Goal: Communication & Community: Answer question/provide support

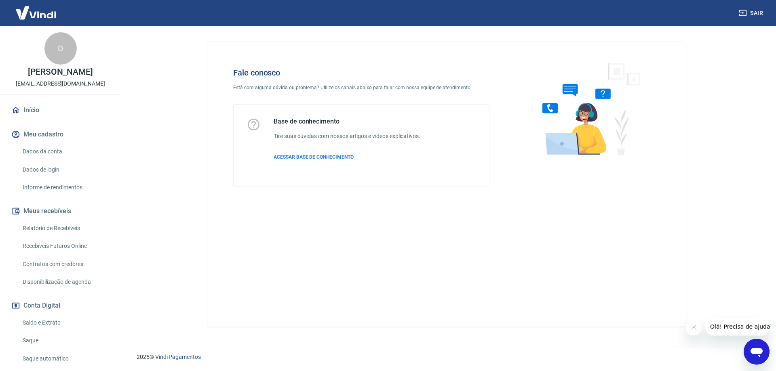
click at [759, 348] on icon "Abrir janela de mensagens" at bounding box center [757, 353] width 12 height 10
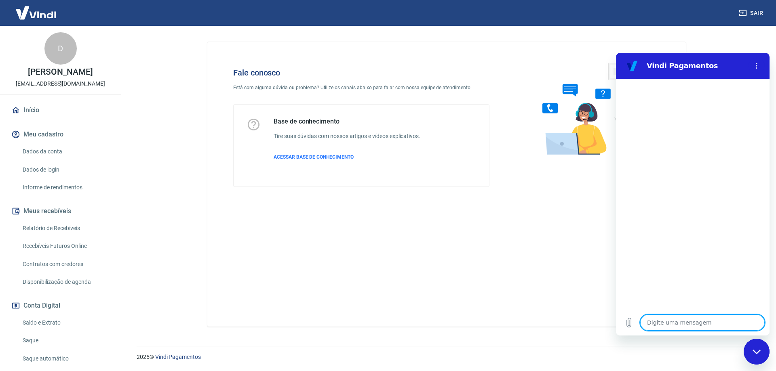
click at [684, 322] on textarea at bounding box center [702, 323] width 124 height 16
type textarea "P"
type textarea "x"
type textarea "Pr"
type textarea "x"
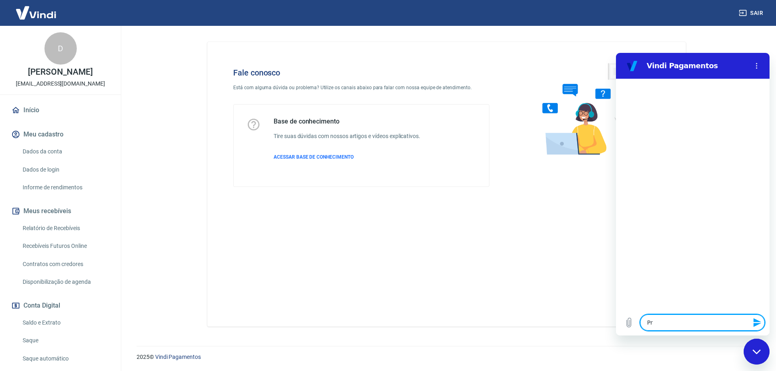
type textarea "Pre"
type textarea "x"
type textarea "Prec"
type textarea "x"
type textarea "Preci"
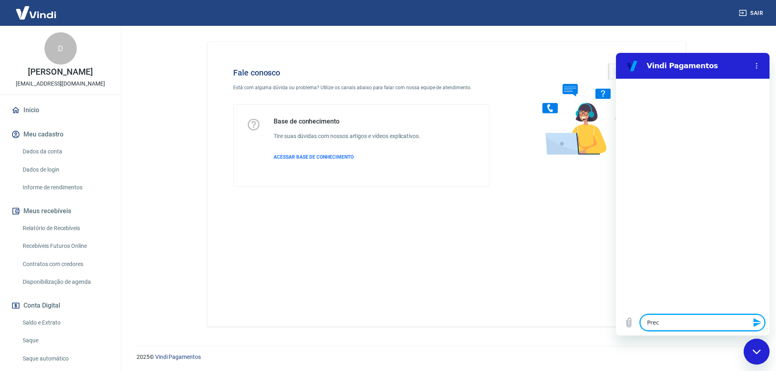
type textarea "x"
type textarea "Precis"
type textarea "x"
type textarea "Preciso"
type textarea "x"
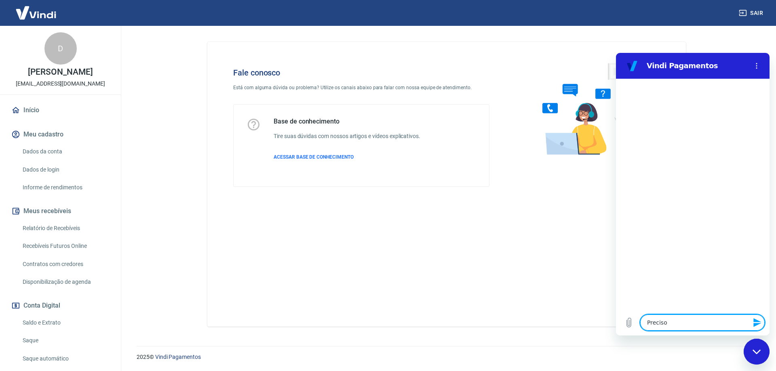
type textarea "Preciso"
type textarea "x"
type textarea "Preciso r"
type textarea "x"
type textarea "Preciso re"
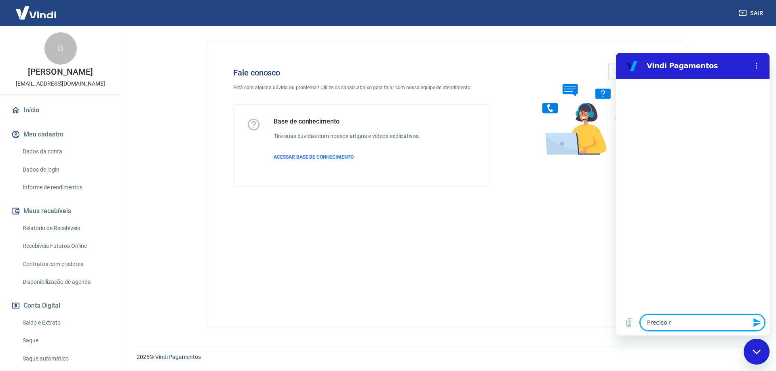
type textarea "x"
type textarea "Preciso red"
type textarea "x"
type textarea "Preciso rede"
type textarea "x"
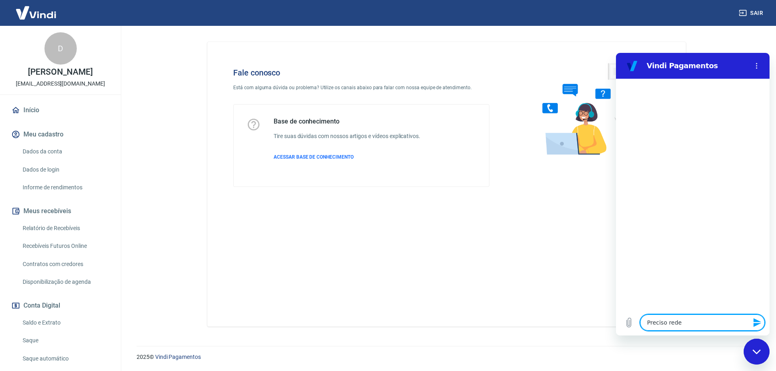
type textarea "Preciso redef"
type textarea "x"
type textarea "Preciso redefi"
type textarea "x"
type textarea "Preciso redefin"
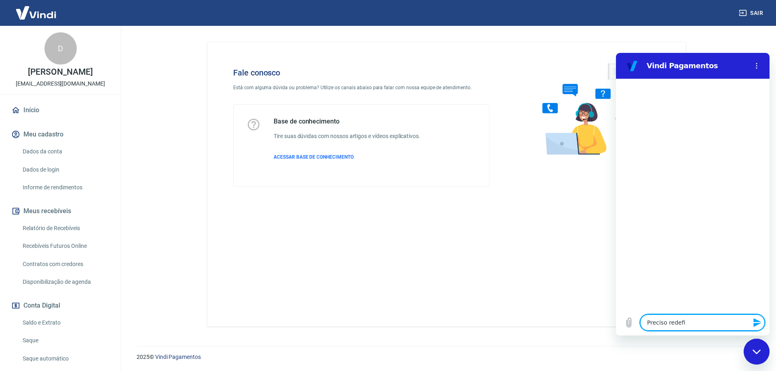
type textarea "x"
type textarea "Preciso redefini"
type textarea "x"
type textarea "Preciso redefinir"
type textarea "x"
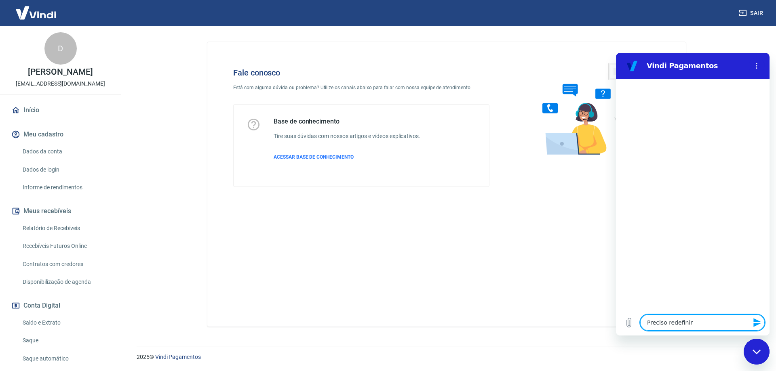
type textarea "Preciso redefinir"
type textarea "x"
type textarea "Preciso redefinir a"
type textarea "x"
type textarea "Preciso redefinir a"
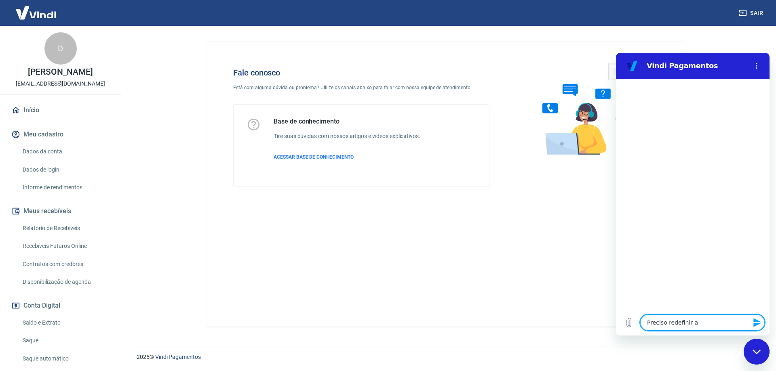
type textarea "x"
type textarea "Preciso redefinir a s"
type textarea "x"
type textarea "Preciso redefinir a se"
type textarea "x"
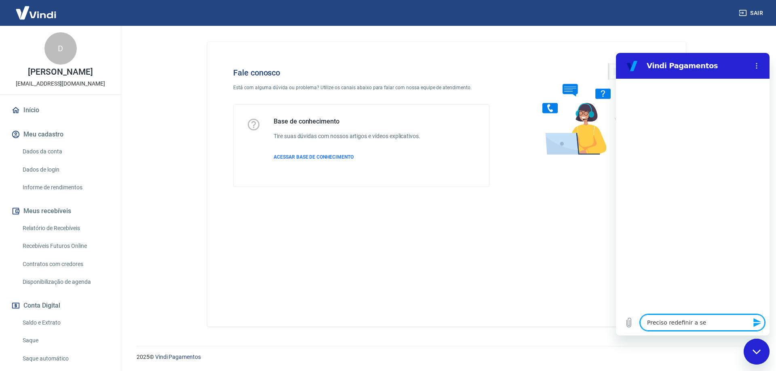
type textarea "Preciso redefinir a sen"
type textarea "x"
type textarea "Preciso redefinir a senh"
type textarea "x"
type textarea "Preciso redefinir a senha"
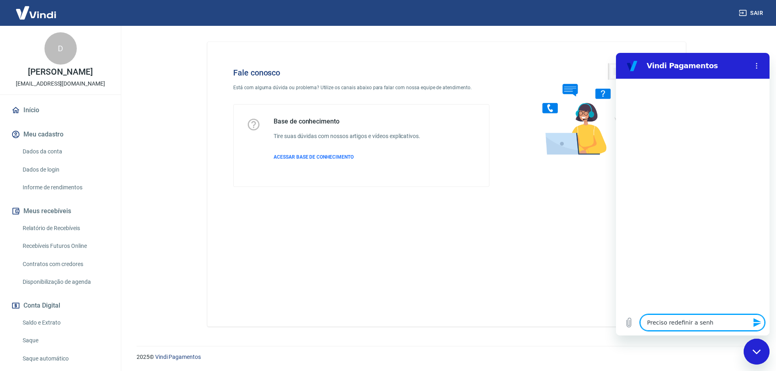
type textarea "x"
type textarea "Preciso redefinir a senha"
type textarea "x"
type textarea "Preciso redefinir a senha d"
type textarea "x"
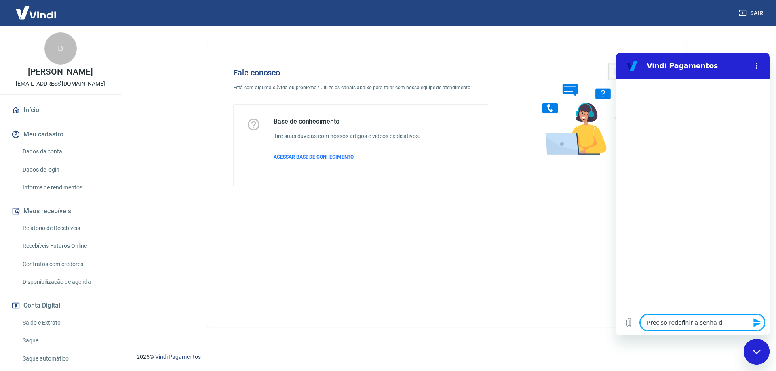
type textarea "Preciso redefinir a senha de"
type textarea "x"
type textarea "Preciso redefinir a senha de"
type textarea "x"
type textarea "Preciso redefinir a senha de u"
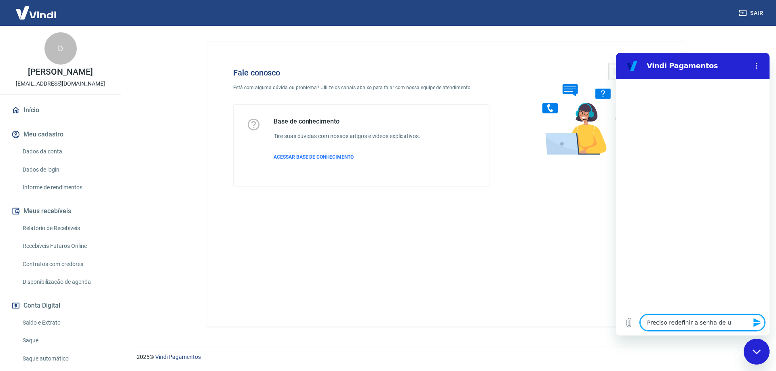
type textarea "x"
type textarea "Preciso redefinir a senha de um"
type textarea "x"
type textarea "Preciso redefinir a senha de um"
type textarea "x"
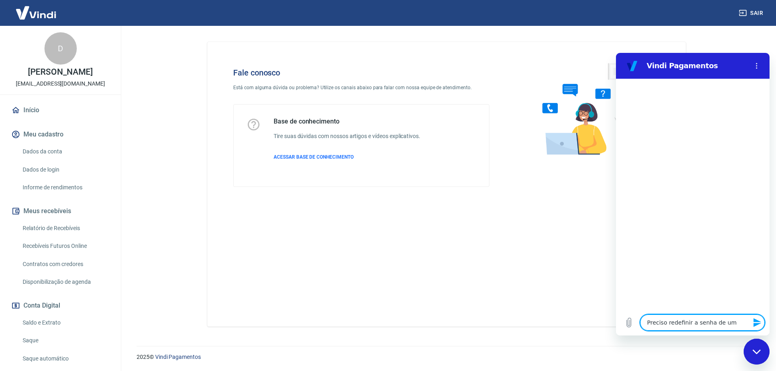
type textarea "Preciso redefinir a senha de um"
type textarea "x"
type textarea "Preciso redefinir a senha de u"
type textarea "x"
type textarea "Preciso redefinir a senha de"
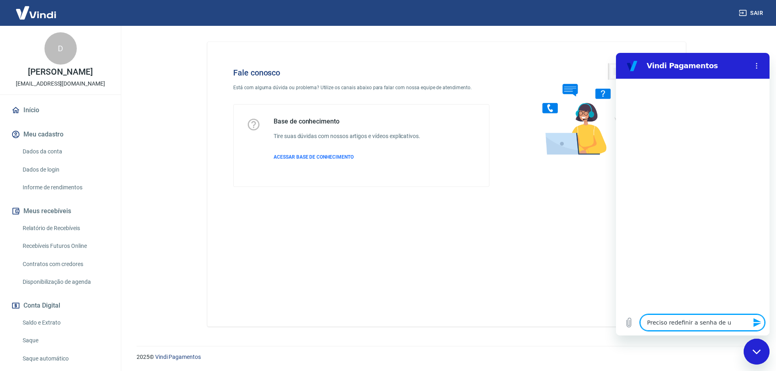
type textarea "x"
type textarea "Preciso redefinir a senha de"
type textarea "x"
type textarea "Preciso redefinir a senha d"
type textarea "x"
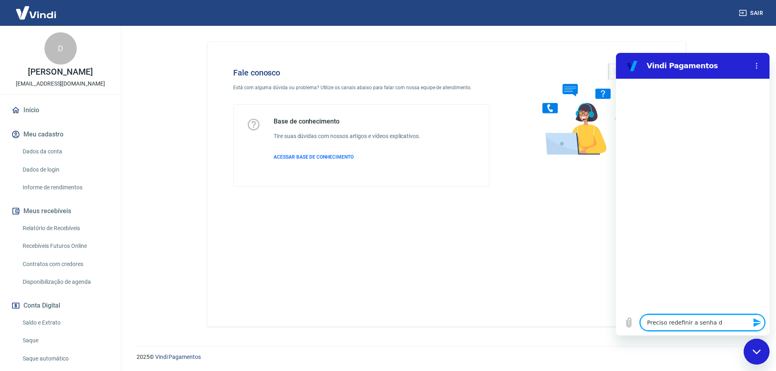
type textarea "Preciso redefinir a senha"
type textarea "x"
type textarea "Preciso redefinir a senha"
type textarea "x"
type textarea "Preciso redefinir a senh"
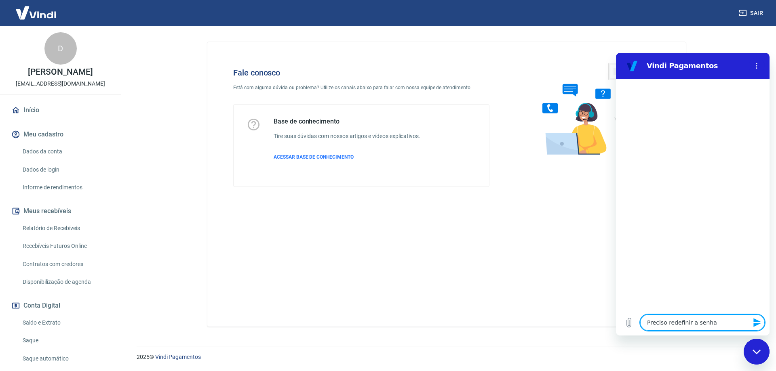
type textarea "x"
type textarea "Preciso redefinir a sen"
type textarea "x"
type textarea "Preciso redefinir a se"
type textarea "x"
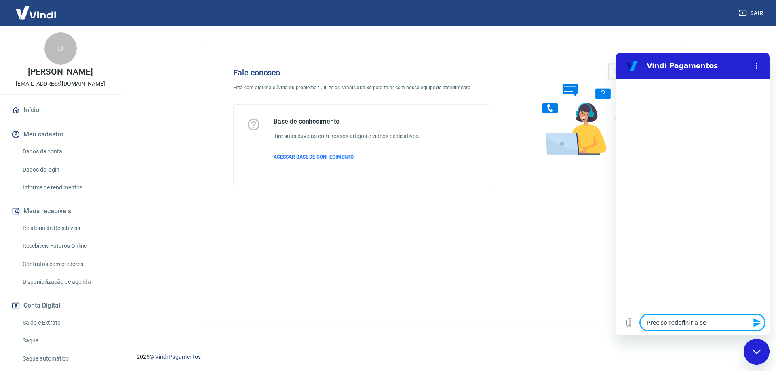
type textarea "Preciso redefinir a s"
type textarea "x"
type textarea "Preciso redefinir a"
type textarea "x"
type textarea "Preciso redefinir a"
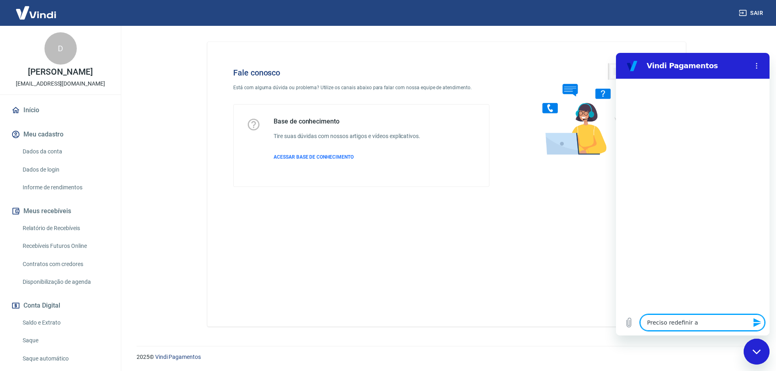
type textarea "x"
type textarea "Preciso redefinir"
type textarea "x"
type textarea "Preciso redefinir"
type textarea "x"
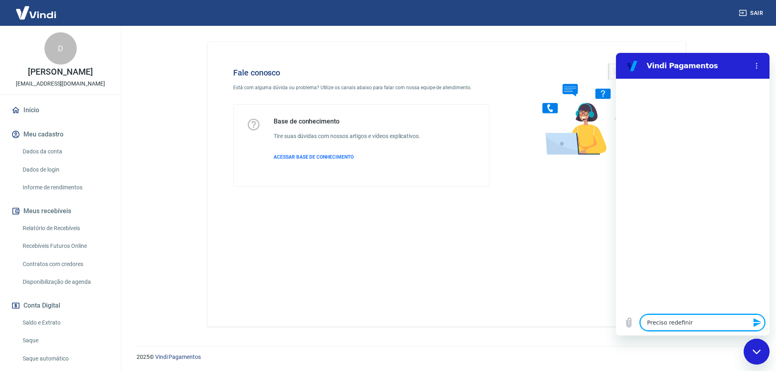
type textarea "Preciso redefini"
type textarea "x"
type textarea "Preciso redefin"
type textarea "x"
type textarea "Preciso redefi"
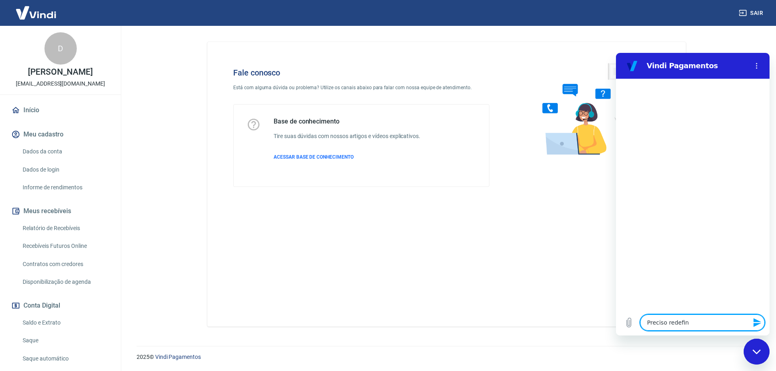
type textarea "x"
type textarea "Preciso redef"
type textarea "x"
type textarea "Preciso rede"
type textarea "x"
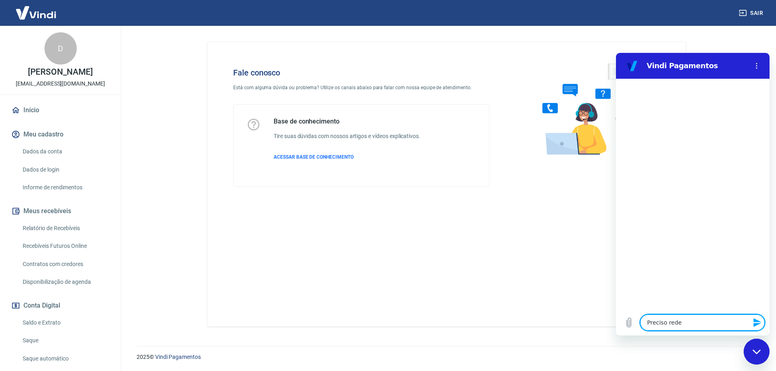
type textarea "Preciso red"
type textarea "x"
type textarea "Preciso re"
type textarea "x"
type textarea "Preciso r"
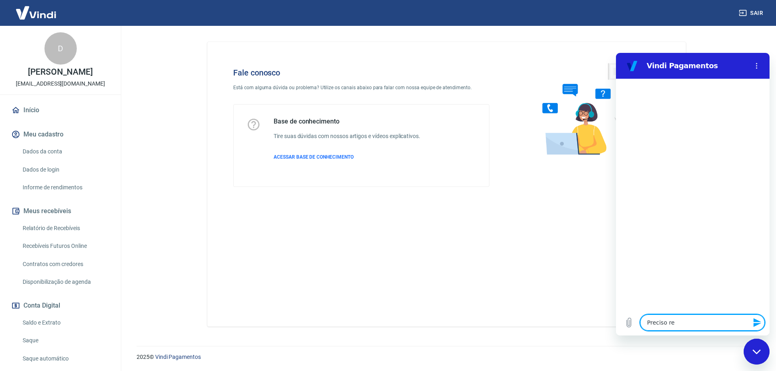
type textarea "x"
type textarea "Preciso"
type textarea "x"
type textarea "Preciso"
type textarea "x"
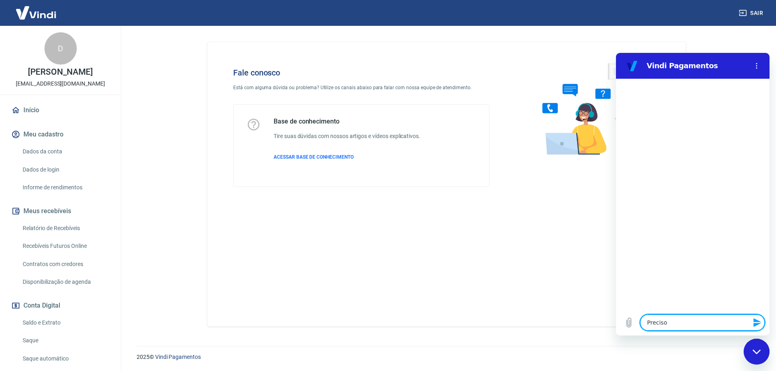
type textarea "Precis"
type textarea "x"
type textarea "Preci"
type textarea "x"
type textarea "Prec"
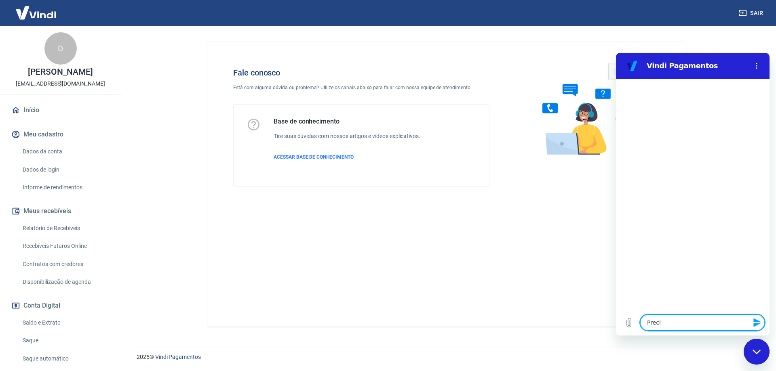
type textarea "x"
type textarea "Pre"
type textarea "x"
type textarea "Pr"
type textarea "x"
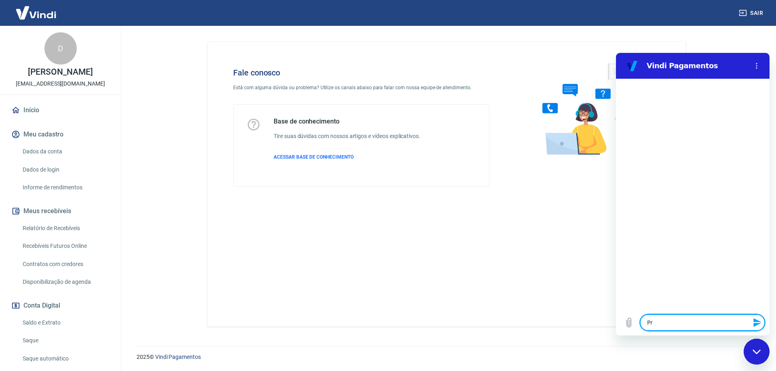
type textarea "P"
type textarea "x"
type textarea "O"
type textarea "x"
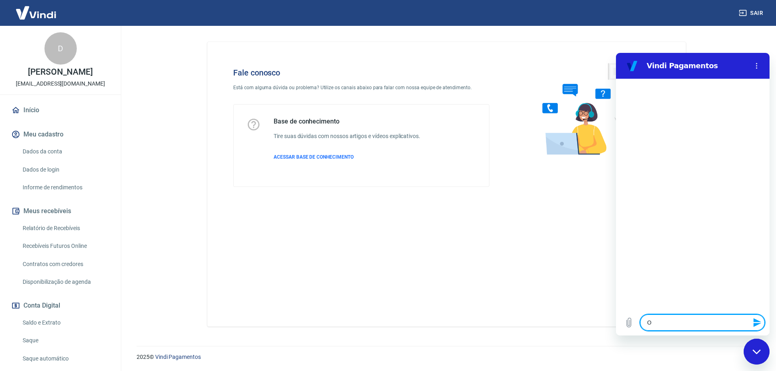
type textarea "O"
type textarea "x"
type textarea "O g"
type textarea "x"
type textarea "O ge"
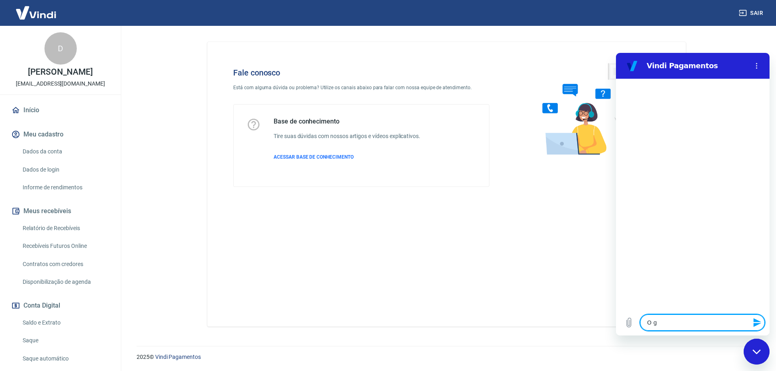
type textarea "x"
type textarea "O ges"
type textarea "x"
type textarea "O gest"
type textarea "x"
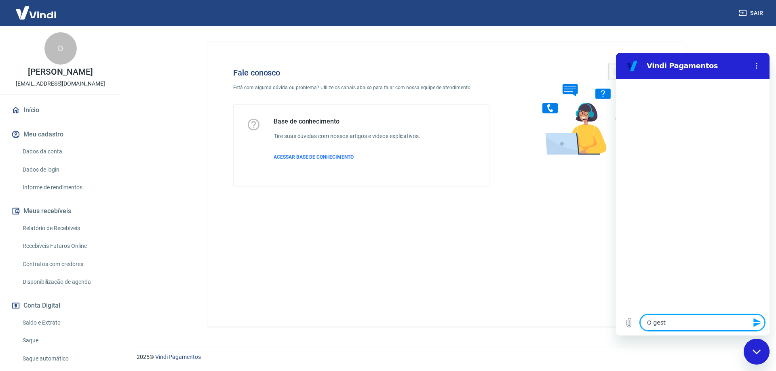
type textarea "O gesto"
type textarea "x"
type textarea "O gestor"
type textarea "x"
type textarea "O gestor"
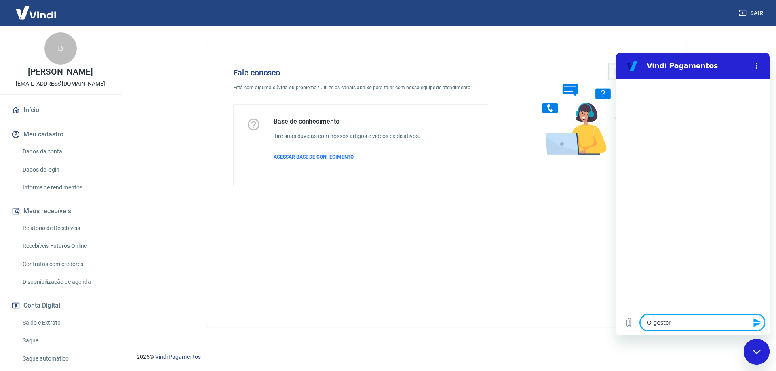
type textarea "x"
type textarea "O gestor d"
type textarea "x"
type textarea "O gestor da"
type textarea "x"
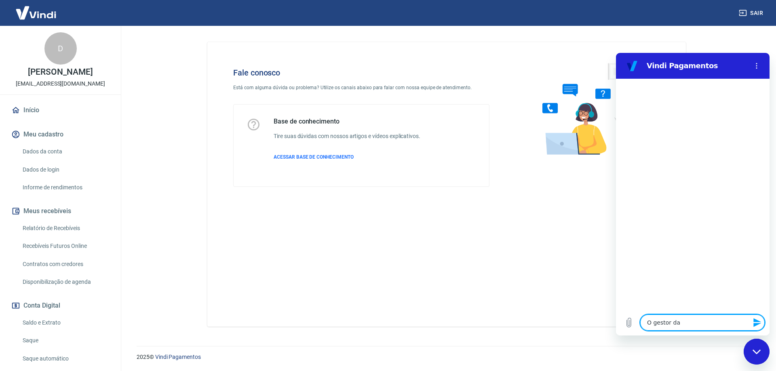
type textarea "O gestor da"
type textarea "x"
type textarea "O gestor da m"
type textarea "x"
type textarea "O gestor da mi"
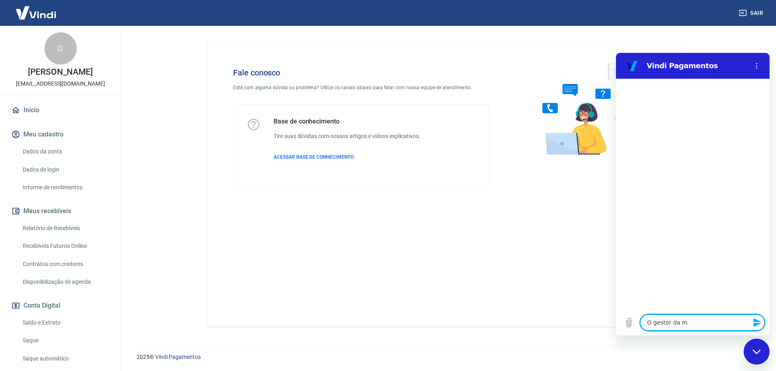
type textarea "x"
type textarea "O gestor da min"
type textarea "x"
type textarea "O gestor da minh"
type textarea "x"
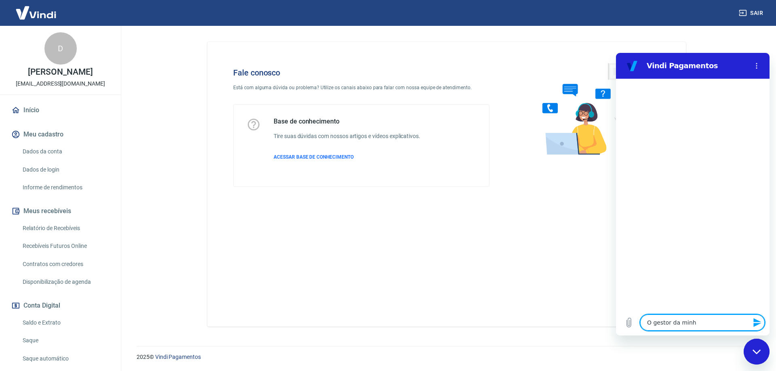
type textarea "O gestor da minha"
type textarea "x"
type textarea "O gestor da minha"
type textarea "x"
type textarea "O gestor da minha e"
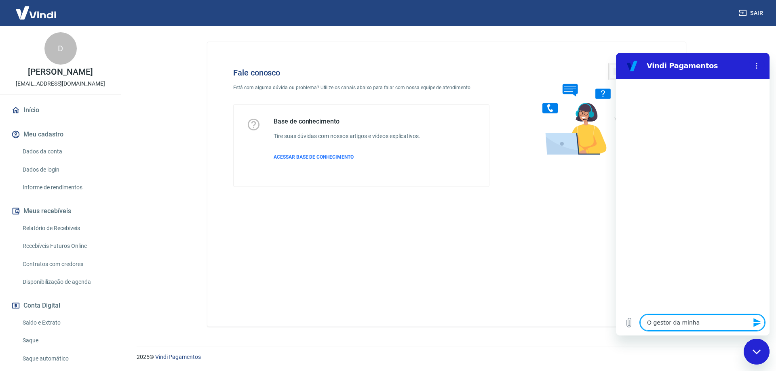
type textarea "x"
type textarea "O gestor da minha eq"
type textarea "x"
type textarea "O gestor da minha equ"
type textarea "x"
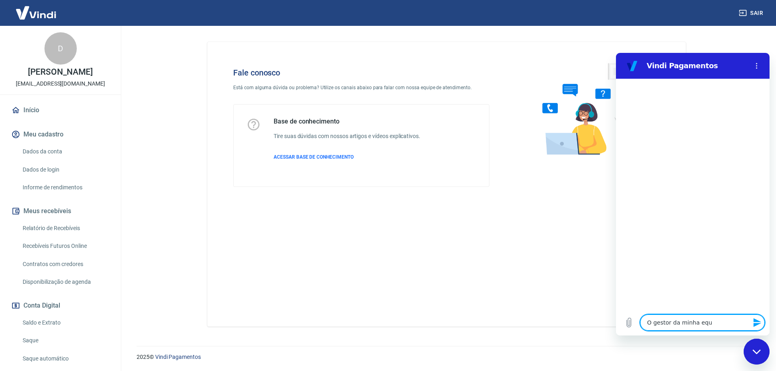
type textarea "O gestor da minha equi"
type textarea "x"
type textarea "O gestor da minha equie"
type textarea "x"
type textarea "O gestor da minha equi"
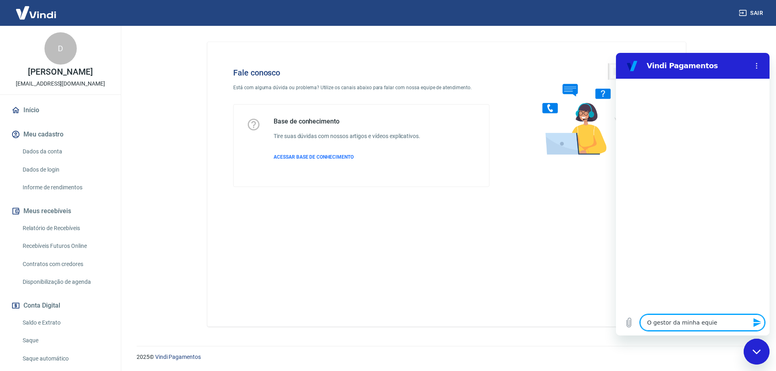
type textarea "x"
type textarea "O gestor da minha equip"
type textarea "x"
type textarea "O gestor da minha equipe"
type textarea "x"
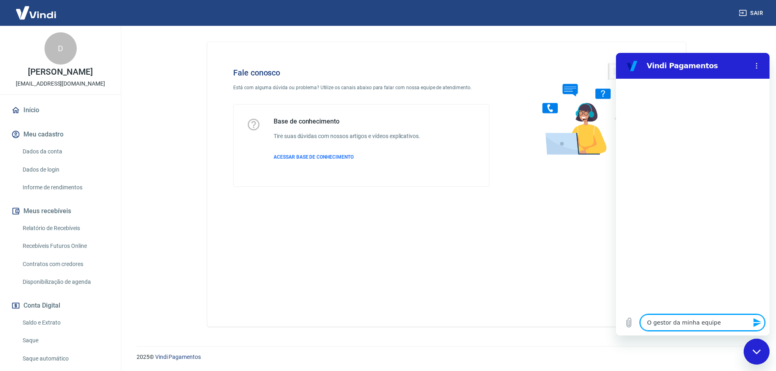
type textarea "O gestor da minha equipe"
type textarea "x"
type textarea "O gestor da minha equipe e"
type textarea "x"
type textarea "O gestor da minha equipe es"
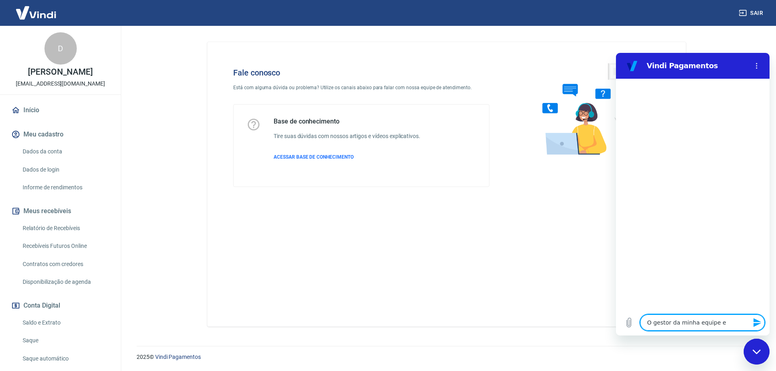
type textarea "x"
type textarea "O gestor da minha equipe est"
type textarea "x"
type textarea "O gestor da minha equipe está"
type textarea "x"
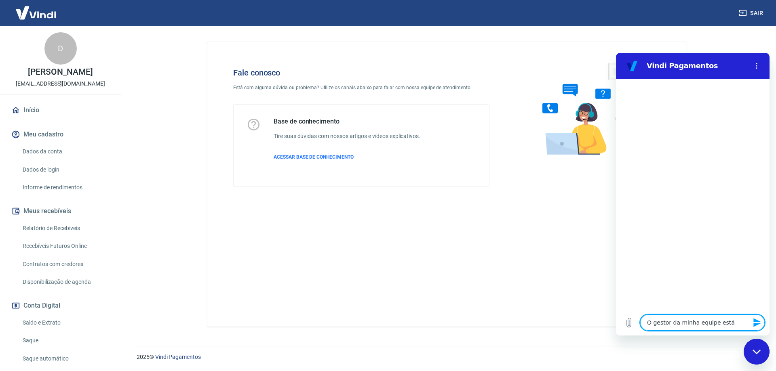
type textarea "O gestor da minha equipe está"
type textarea "x"
type textarea "O gestor da minha equipe está t"
type textarea "x"
type textarea "O gestor da minha equipe está te"
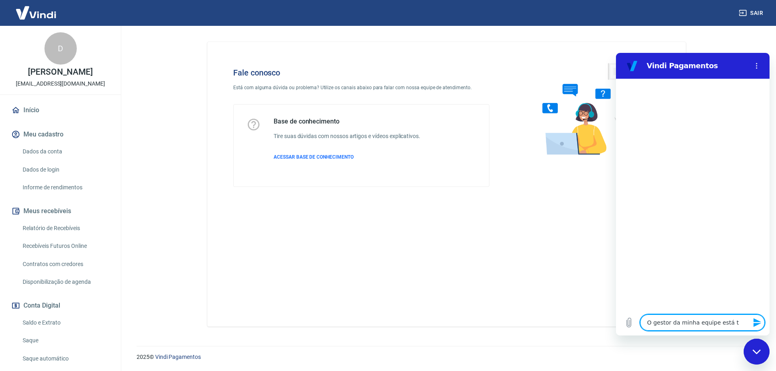
type textarea "x"
type textarea "O gestor da minha equipe está ten"
type textarea "x"
type textarea "O gestor da minha equipe está tent"
type textarea "x"
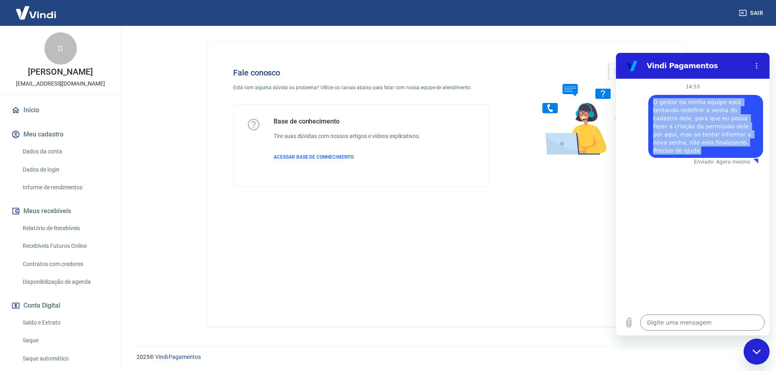
drag, startPoint x: 653, startPoint y: 102, endPoint x: 701, endPoint y: 148, distance: 66.9
click at [701, 148] on div "diz: O gestor da minha equipe está tentando redefinir a senha do cadastro dele,…" at bounding box center [705, 126] width 115 height 63
copy span "O gestor da minha equipe está tentando redefinir a senha do cadastro dele, para…"
click at [701, 149] on div "diz: O gestor da minha equipe está tentando redefinir a senha do cadastro dele,…" at bounding box center [705, 126] width 115 height 63
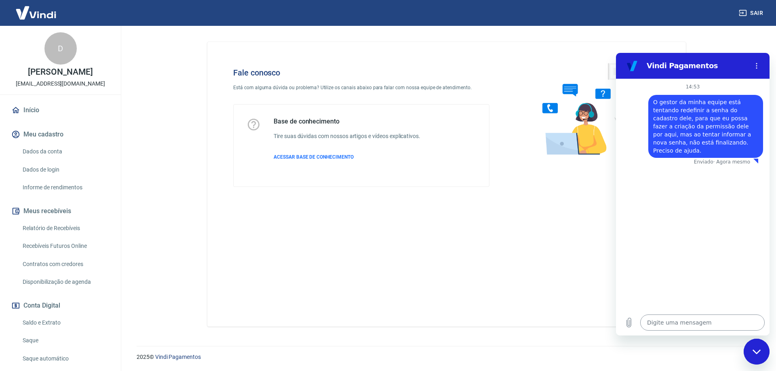
click at [702, 325] on textarea at bounding box center [702, 323] width 124 height 16
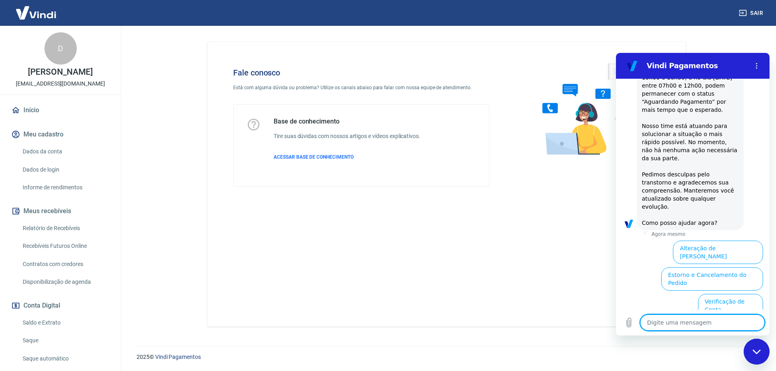
scroll to position [247, 0]
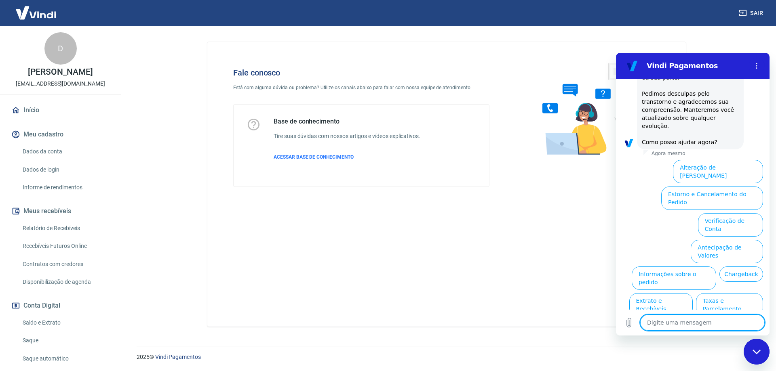
click at [711, 326] on textarea at bounding box center [702, 323] width 124 height 16
paste textarea "O gestor da minha equipe está tentando redefinir a senha do cadastro dele, para…"
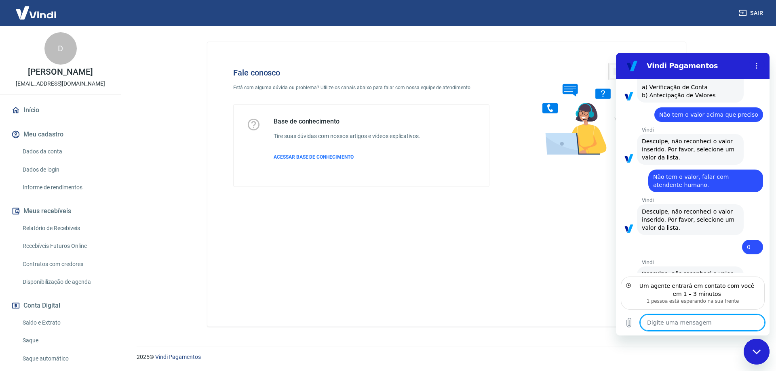
scroll to position [481, 0]
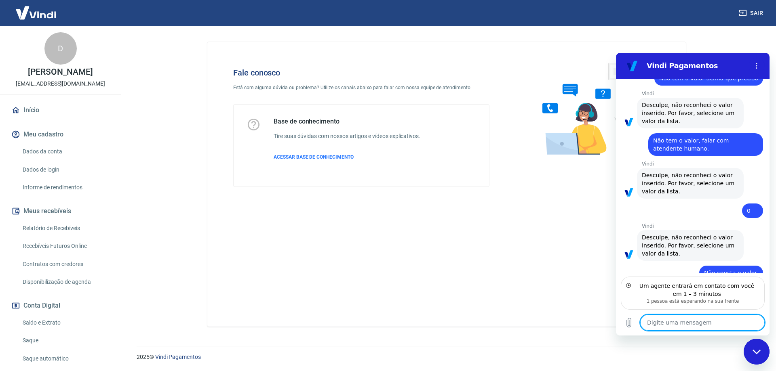
click at [694, 318] on textarea at bounding box center [702, 323] width 124 height 16
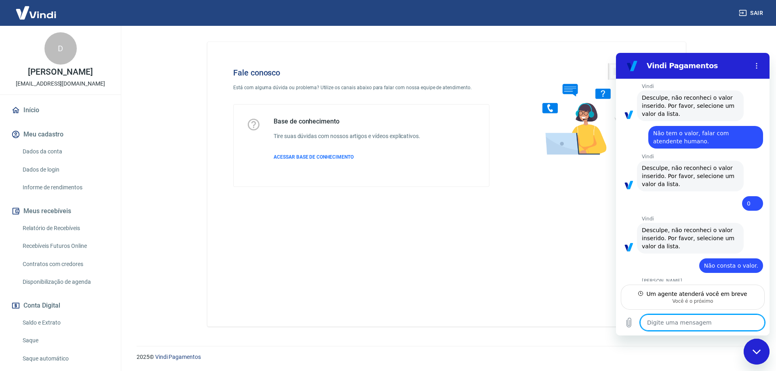
click at [704, 324] on textarea at bounding box center [702, 323] width 124 height 16
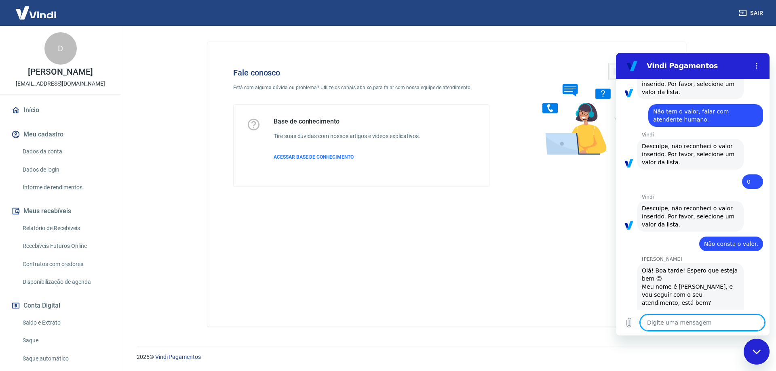
scroll to position [512, 0]
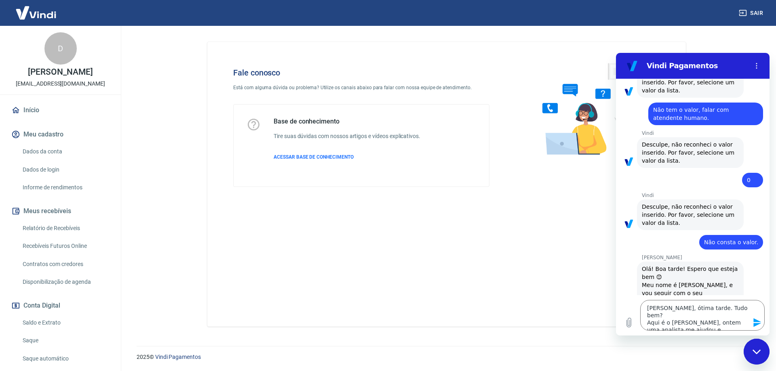
click at [718, 34] on main "Fale conosco Está com alguma dúvida ou problema? Utilize os canais abaixo para …" at bounding box center [446, 199] width 659 height 346
click at [684, 323] on textarea "[PERSON_NAME], ótima tarde. Tudo bem? Aqui é o [PERSON_NAME], ontem uma analist…" at bounding box center [702, 315] width 124 height 31
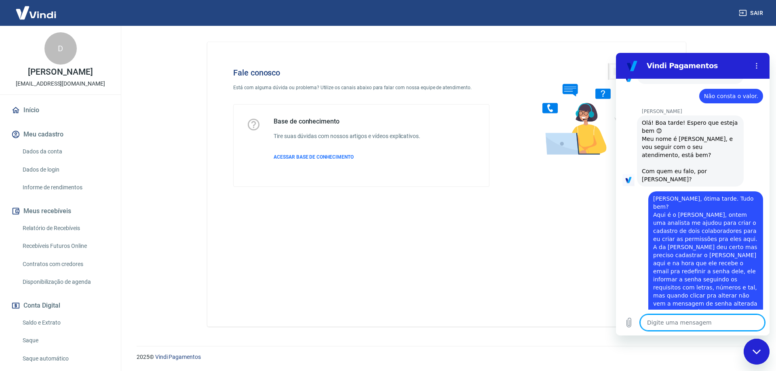
scroll to position [660, 0]
click at [682, 318] on textarea at bounding box center [702, 323] width 124 height 16
paste textarea "Nome Completo: [PERSON_NAME] CPF: [PHONE_NUMBER] Telefone: [PHONE_NUMBER] Email…"
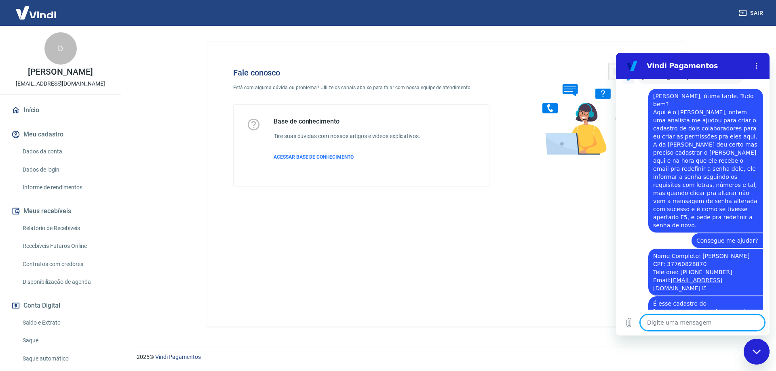
scroll to position [763, 0]
click at [696, 329] on textarea at bounding box center [702, 323] width 124 height 16
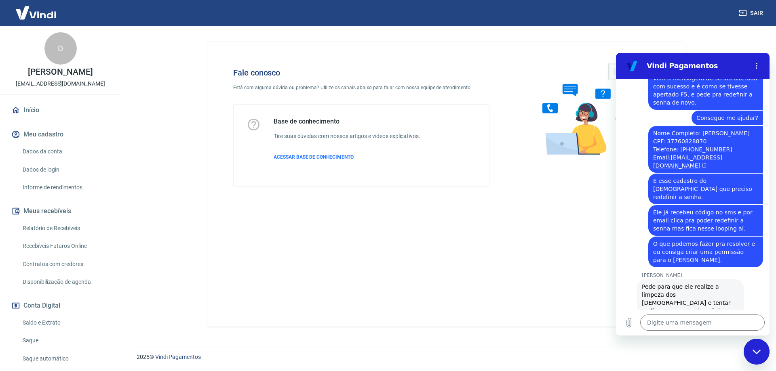
scroll to position [899, 0]
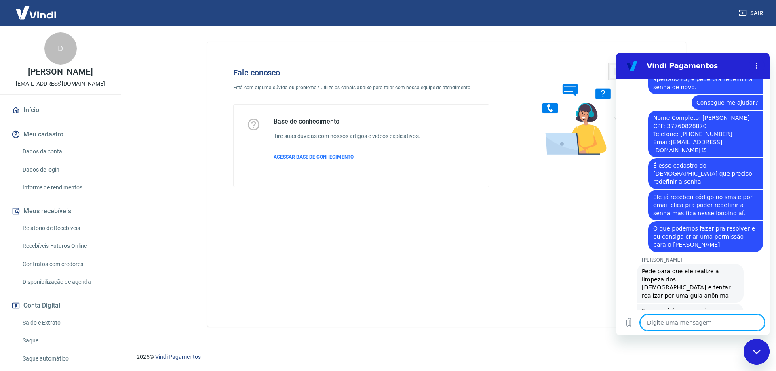
click at [679, 326] on textarea at bounding box center [702, 323] width 124 height 16
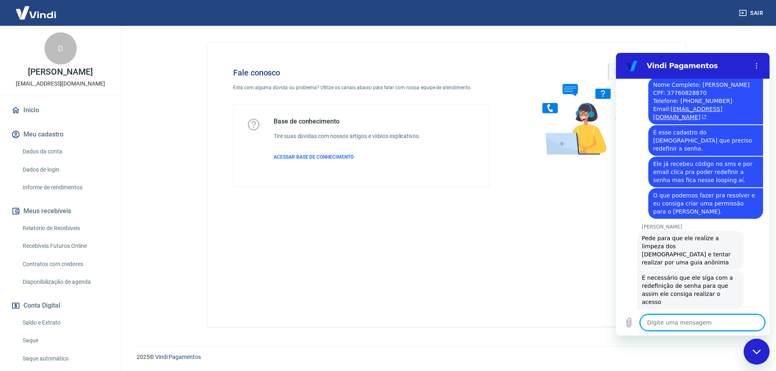
scroll to position [934, 0]
click at [694, 326] on textarea at bounding box center [702, 323] width 124 height 16
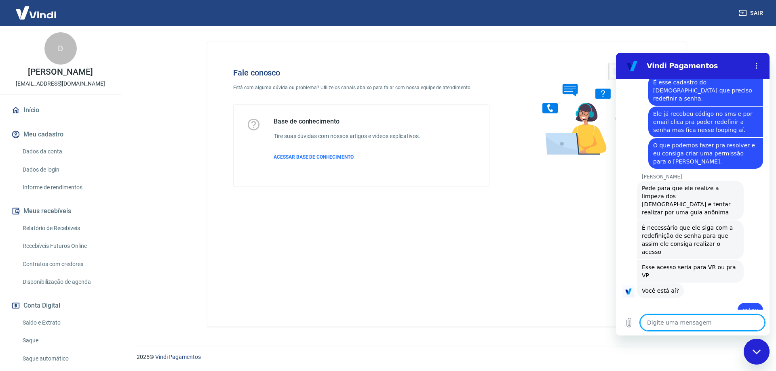
scroll to position [984, 0]
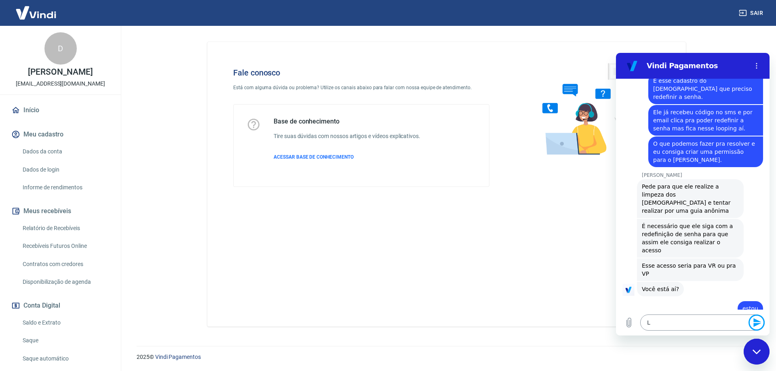
click at [694, 326] on textarea "L" at bounding box center [702, 323] width 124 height 16
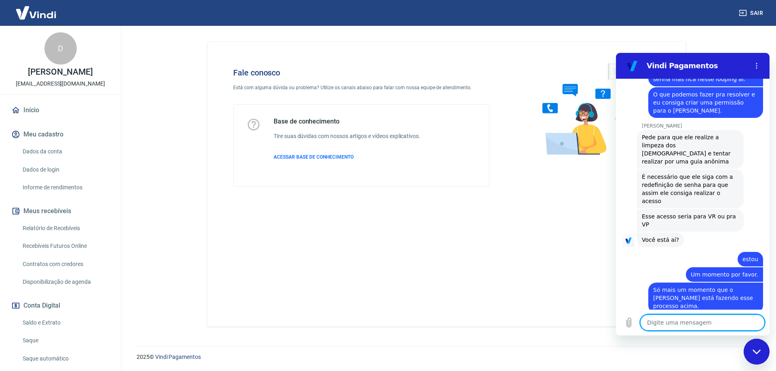
scroll to position [1035, 0]
click at [710, 327] on textarea at bounding box center [702, 323] width 124 height 16
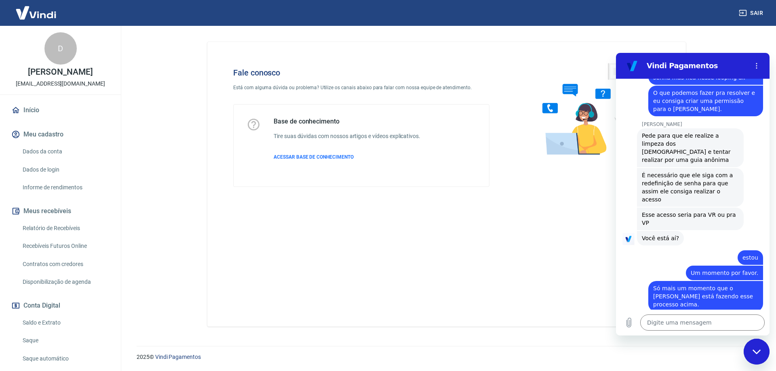
scroll to position [1086, 0]
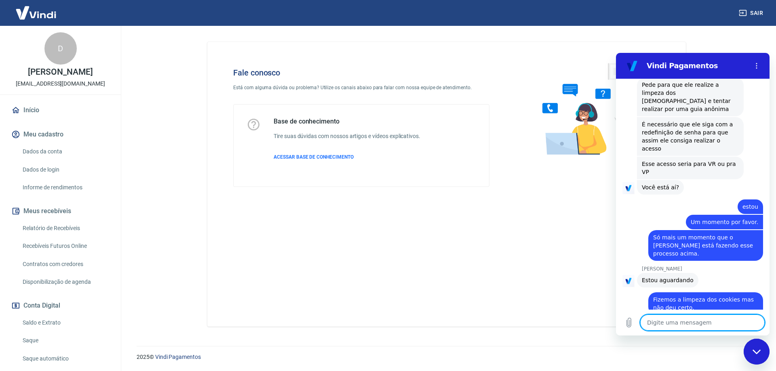
click at [675, 324] on textarea at bounding box center [702, 323] width 124 height 16
click at [701, 325] on textarea at bounding box center [702, 323] width 124 height 16
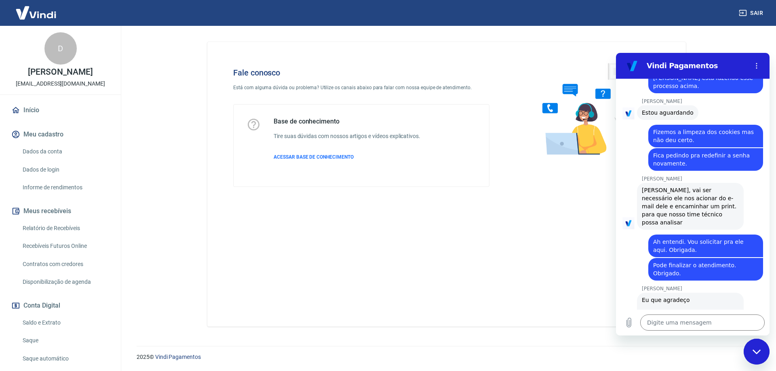
scroll to position [1274, 0]
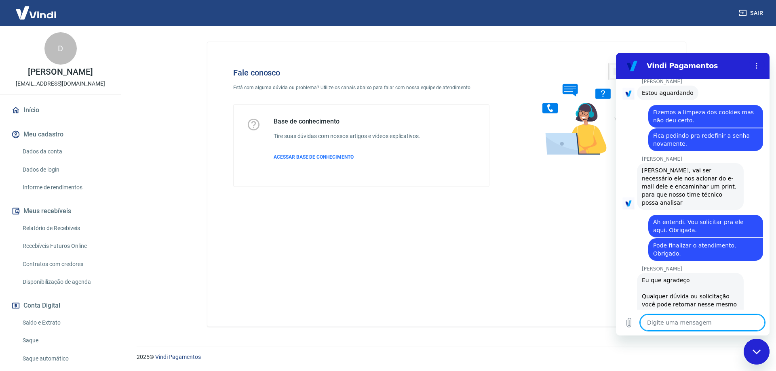
click at [699, 327] on textarea at bounding box center [702, 323] width 124 height 16
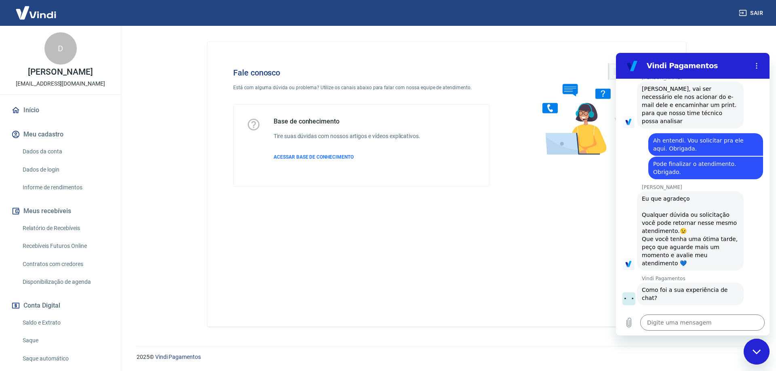
scroll to position [1354, 0]
click at [695, 368] on input "Dê sua opinião:" at bounding box center [700, 376] width 112 height 17
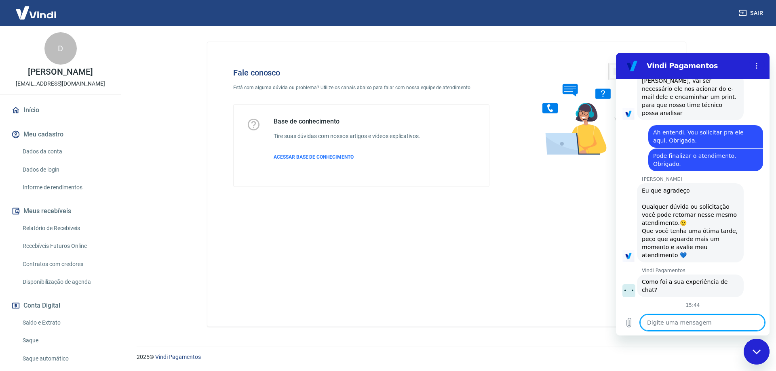
scroll to position [1365, 0]
